Goal: Information Seeking & Learning: Check status

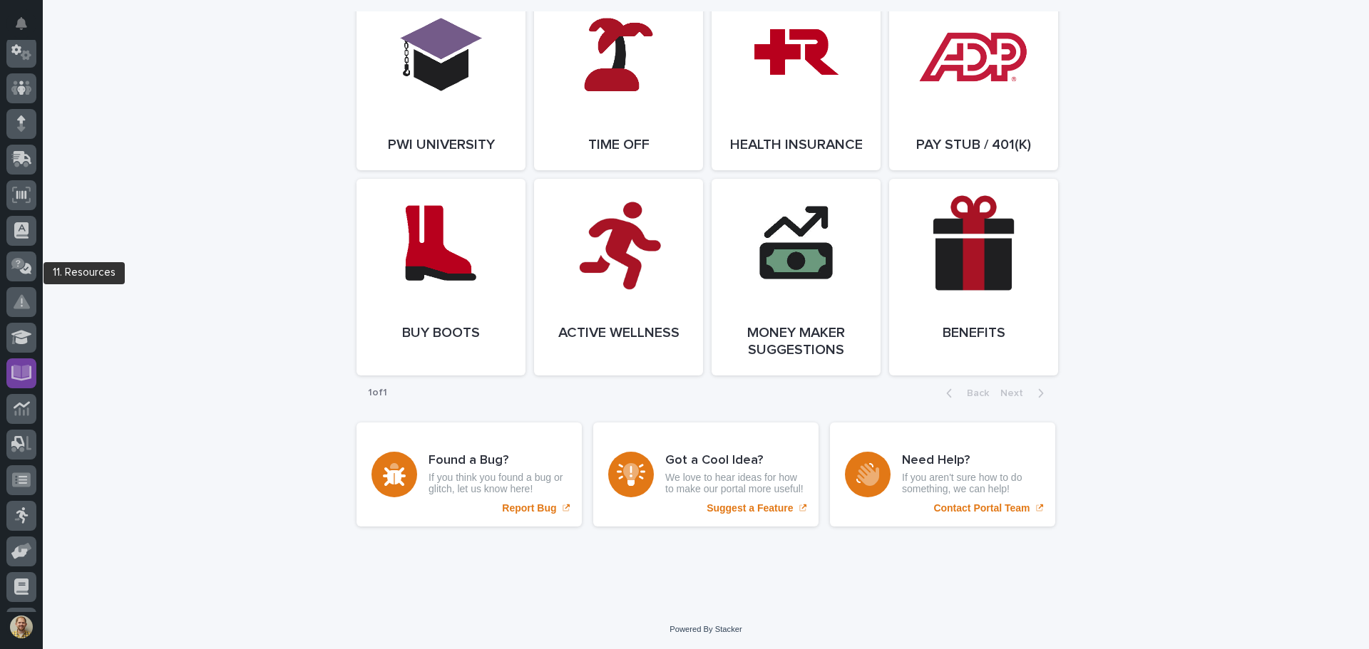
scroll to position [176, 0]
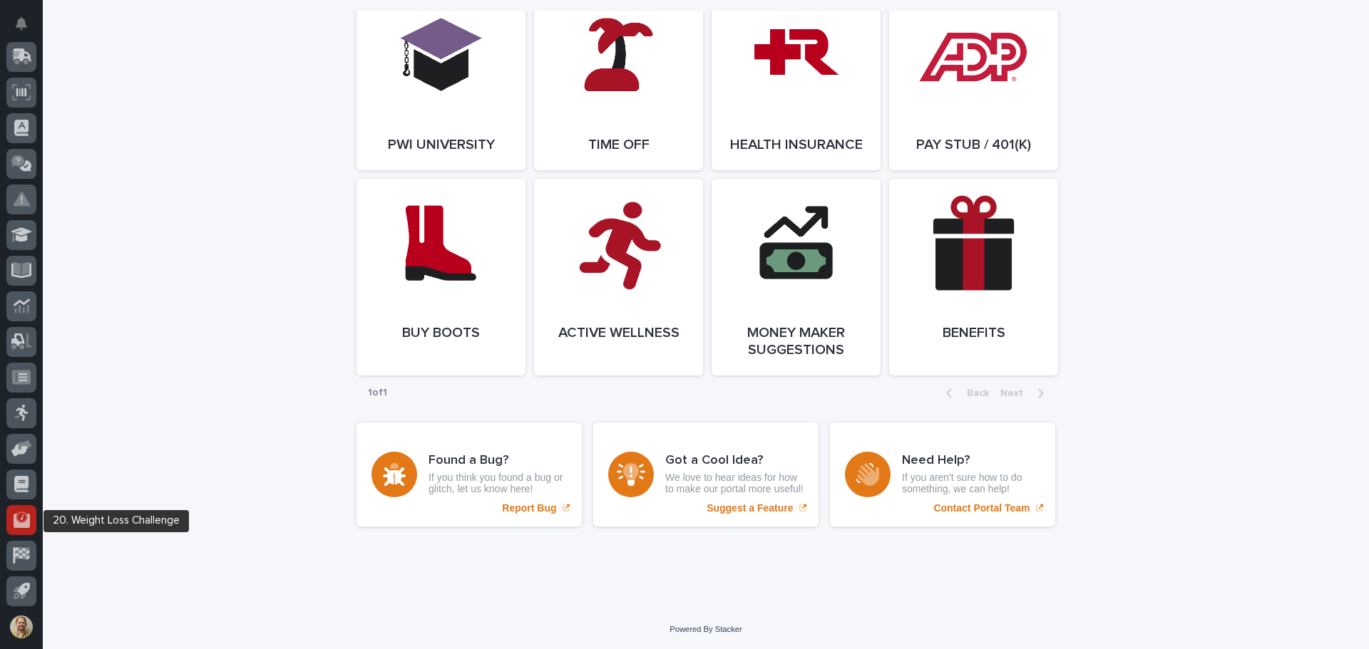
click at [15, 525] on icon at bounding box center [22, 520] width 16 height 14
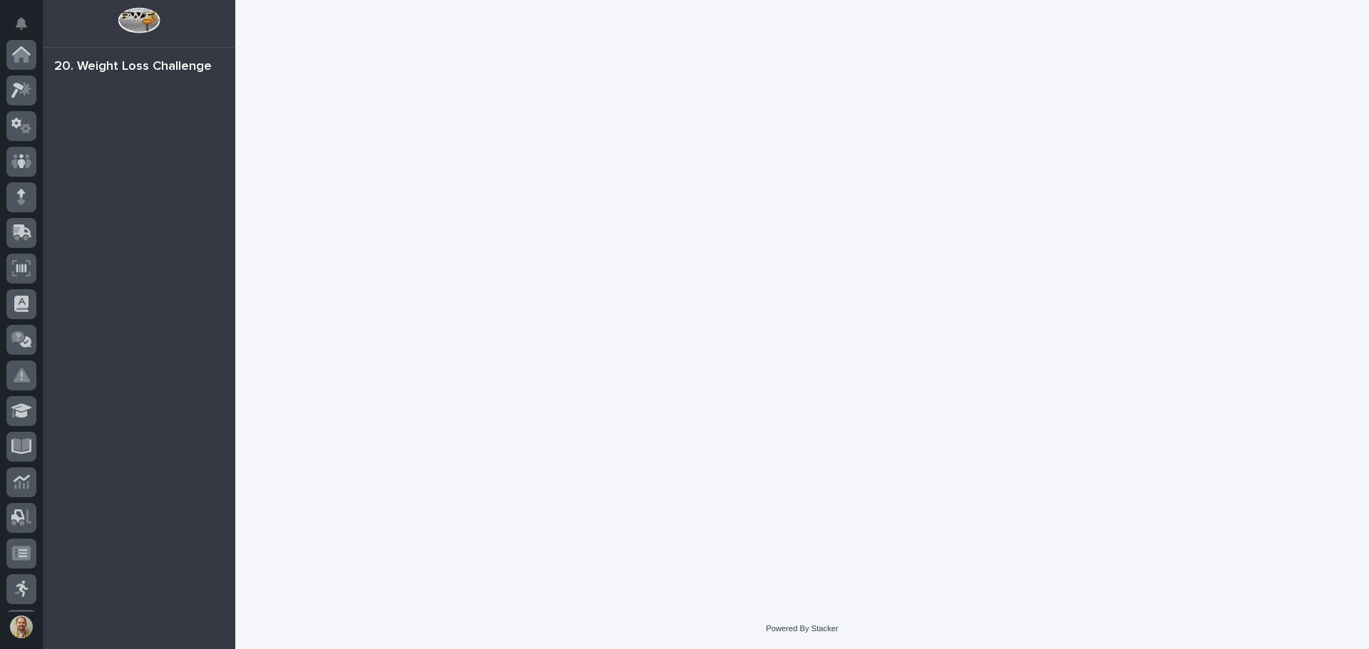
scroll to position [176, 0]
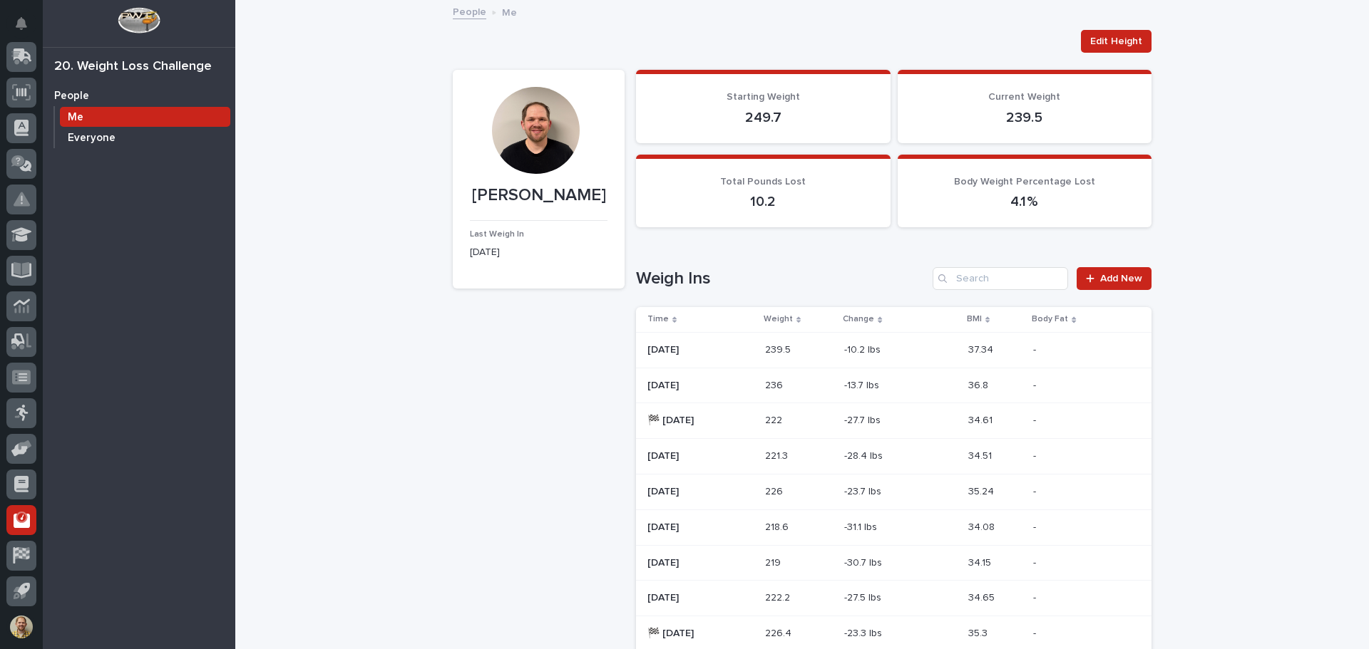
click at [91, 138] on p "Everyone" at bounding box center [92, 138] width 48 height 13
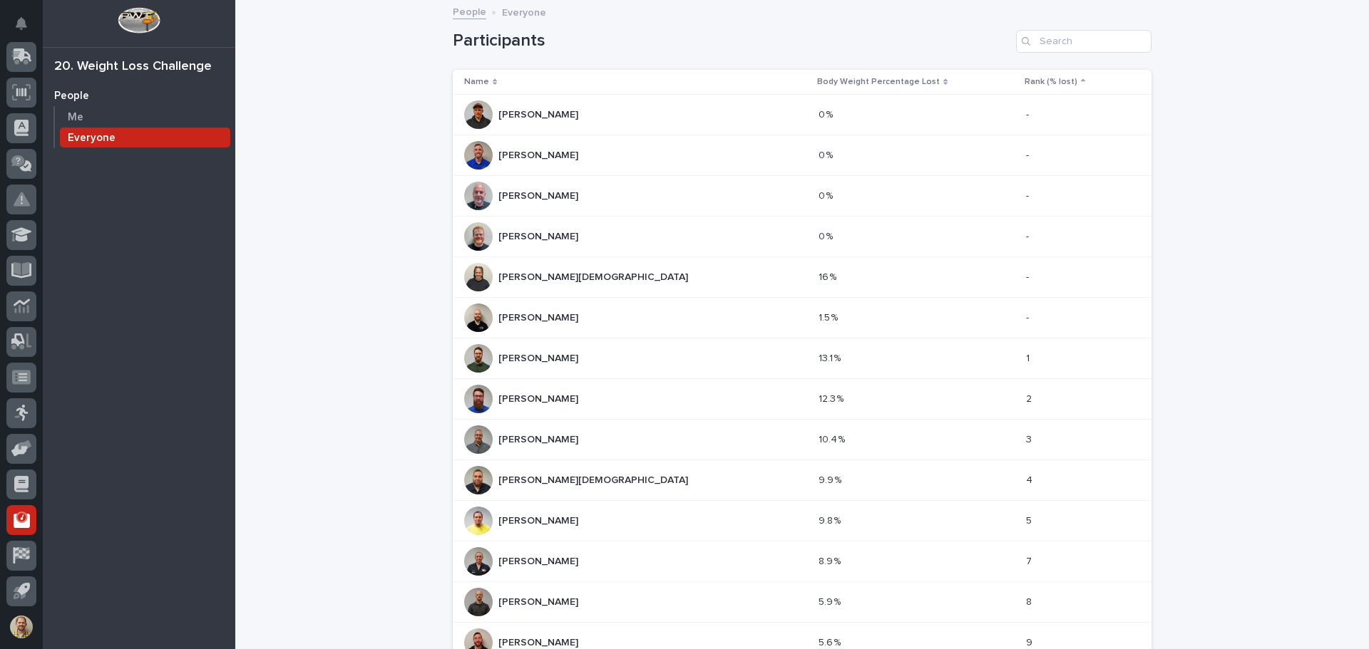
click at [642, 83] on p "Rank (% lost)" at bounding box center [1050, 82] width 53 height 16
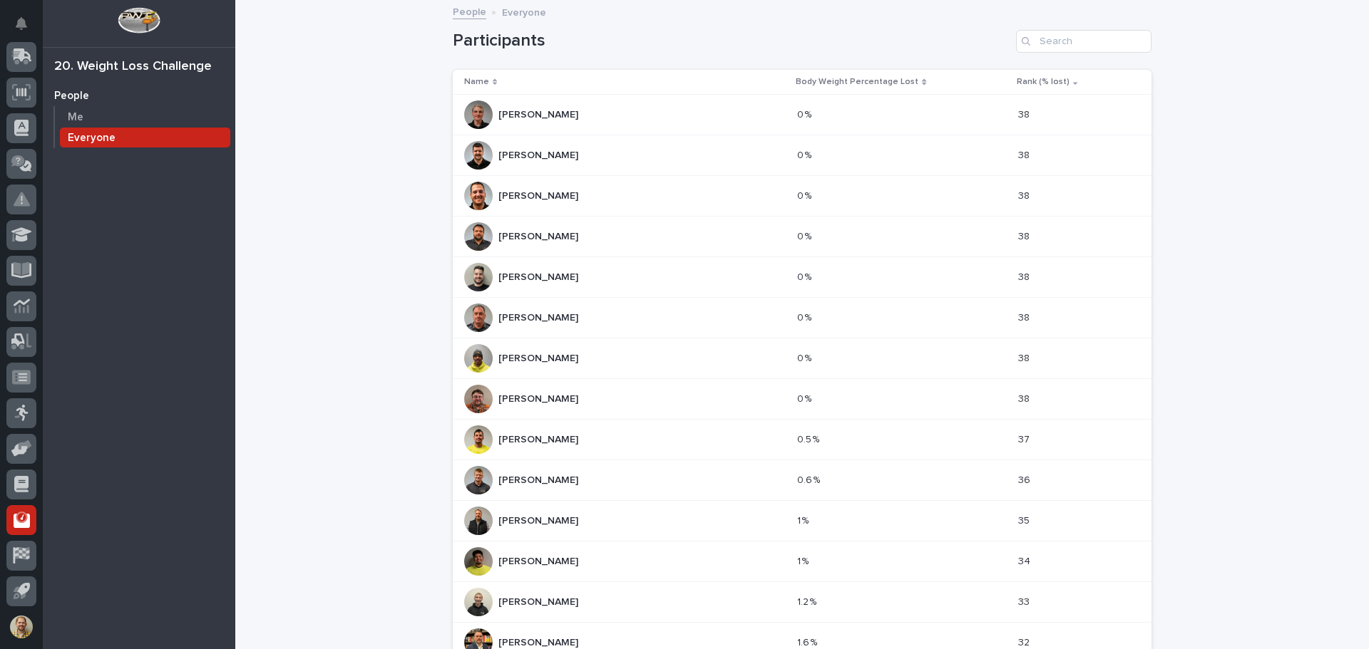
click at [642, 82] on p "Rank (% lost)" at bounding box center [1042, 82] width 53 height 16
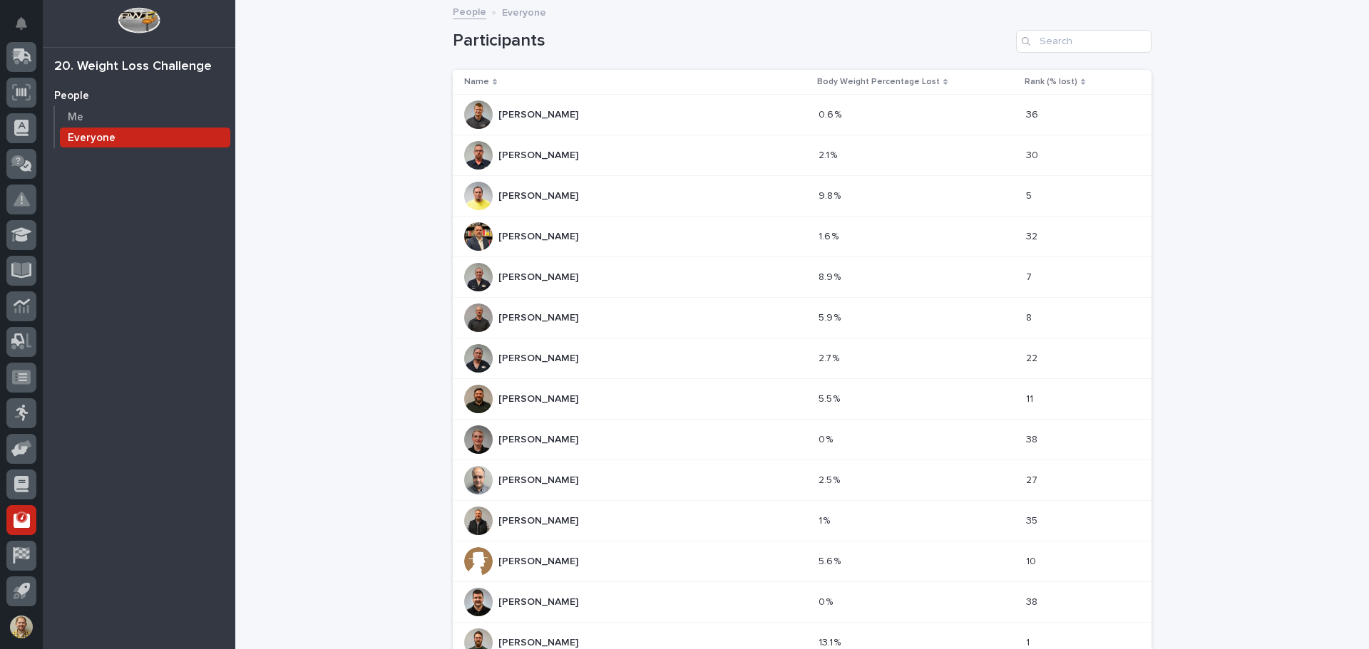
click at [642, 82] on p "Rank (% lost)" at bounding box center [1050, 82] width 53 height 16
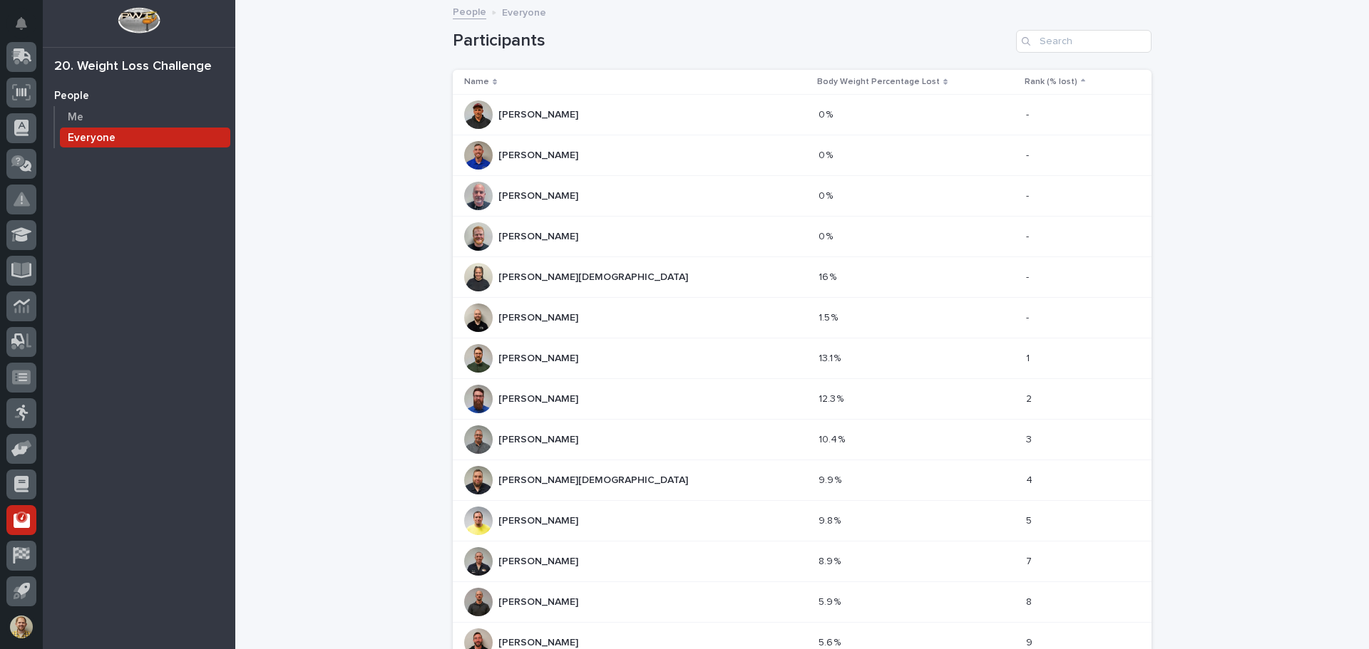
click at [642, 80] on p "Body Weight Percentage Lost" at bounding box center [878, 82] width 123 height 16
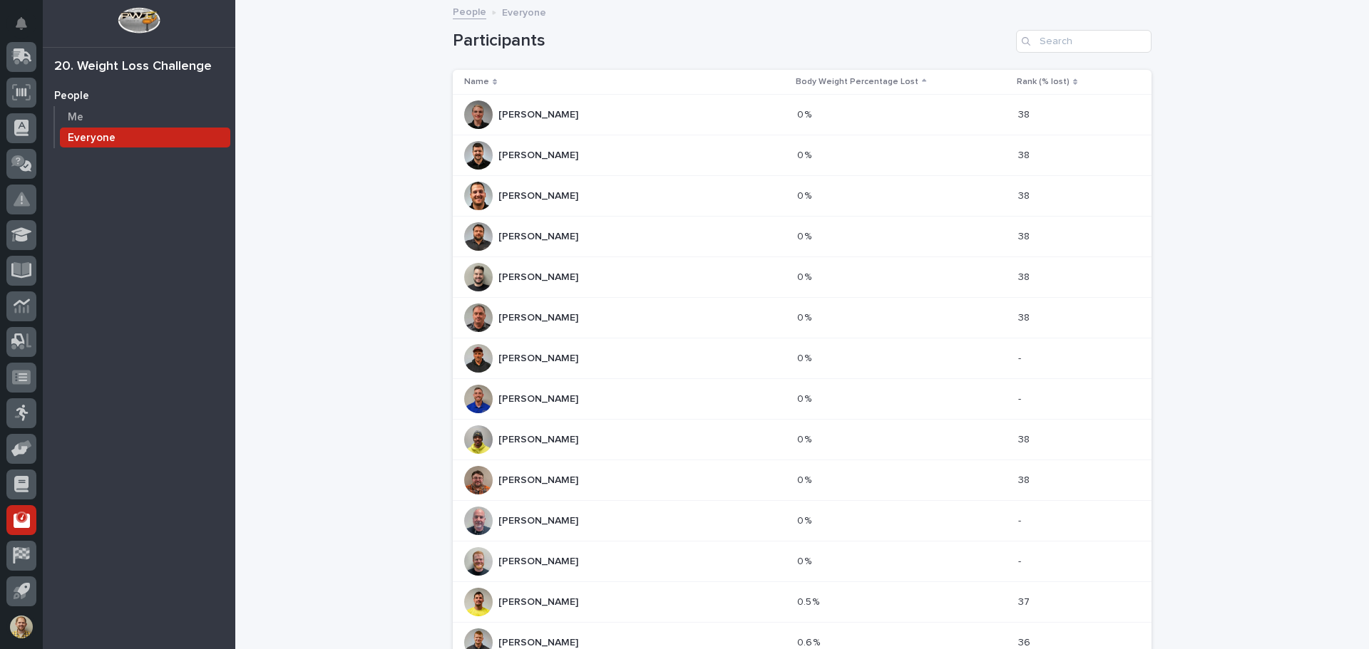
click at [642, 80] on p "Body Weight Percentage Lost" at bounding box center [857, 82] width 123 height 16
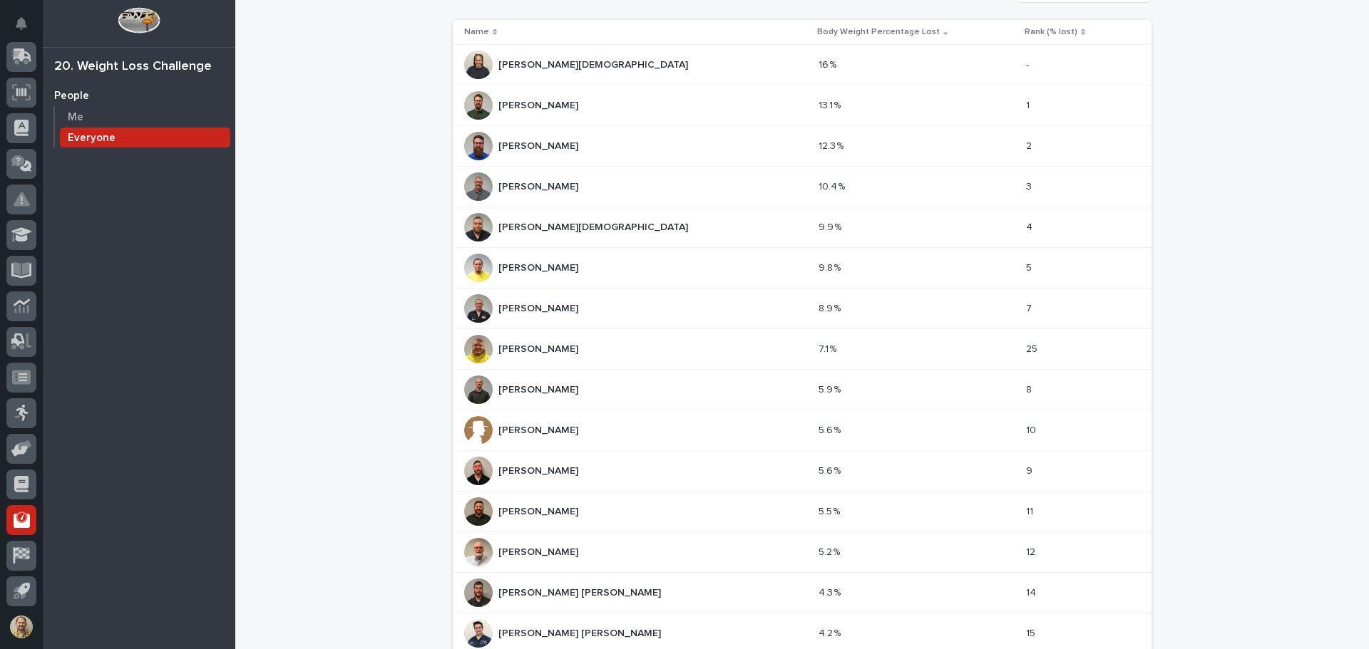
scroll to position [42, 0]
